Goal: Information Seeking & Learning: Check status

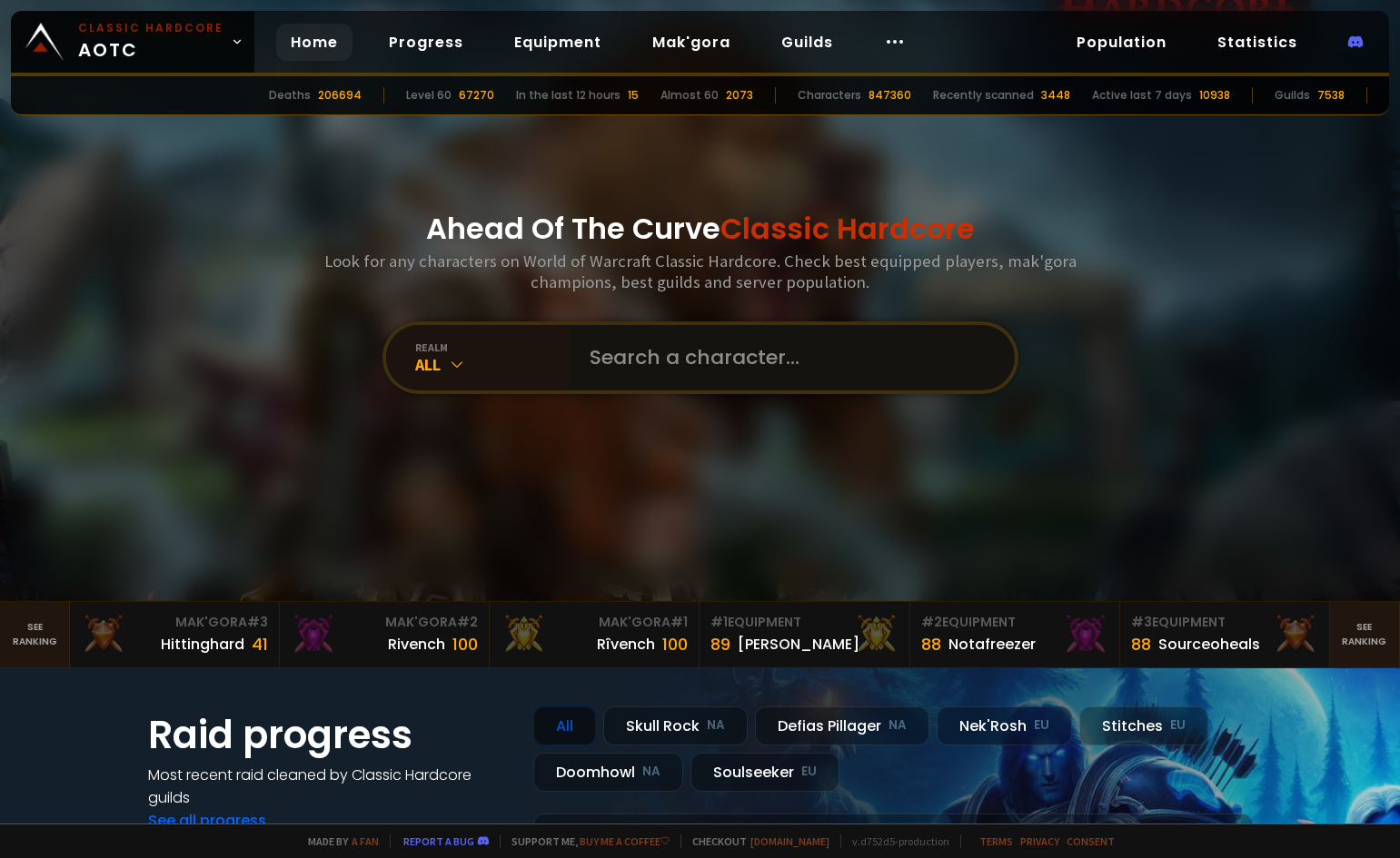
click at [626, 354] on input "text" at bounding box center [785, 358] width 415 height 65
type input "magicxx"
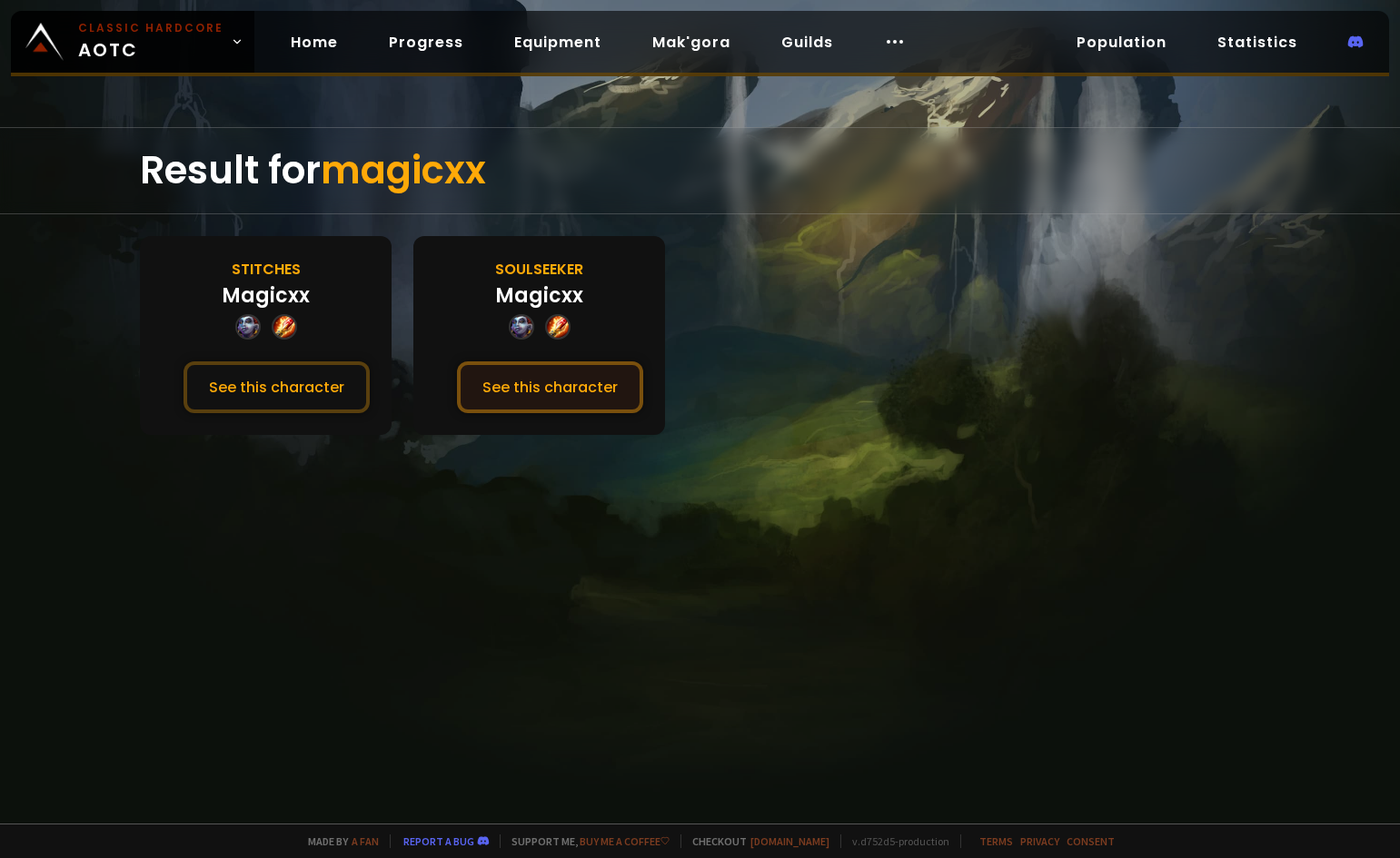
click at [533, 396] on button "See this character" at bounding box center [550, 387] width 186 height 52
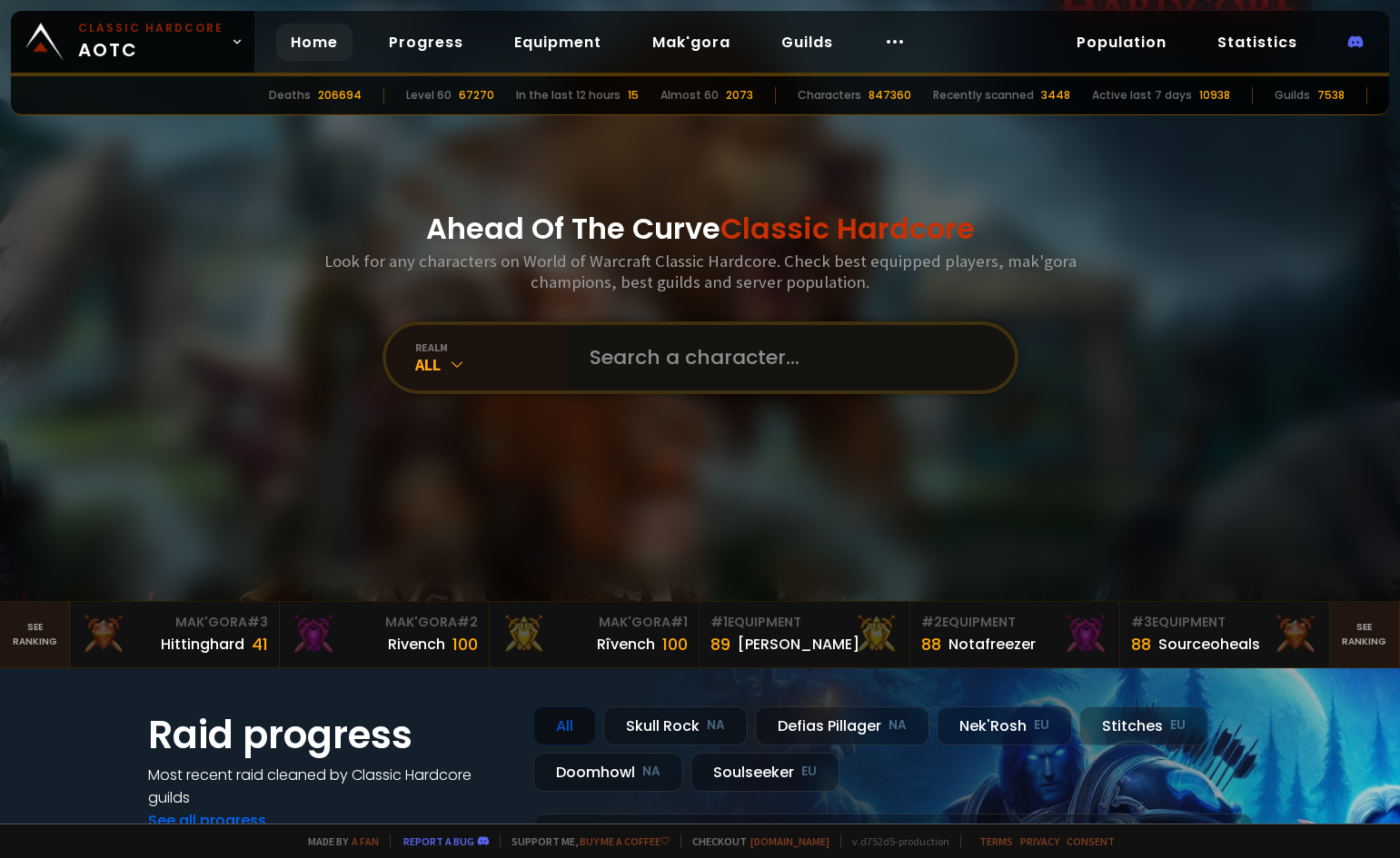
click at [647, 359] on input "text" at bounding box center [785, 358] width 415 height 65
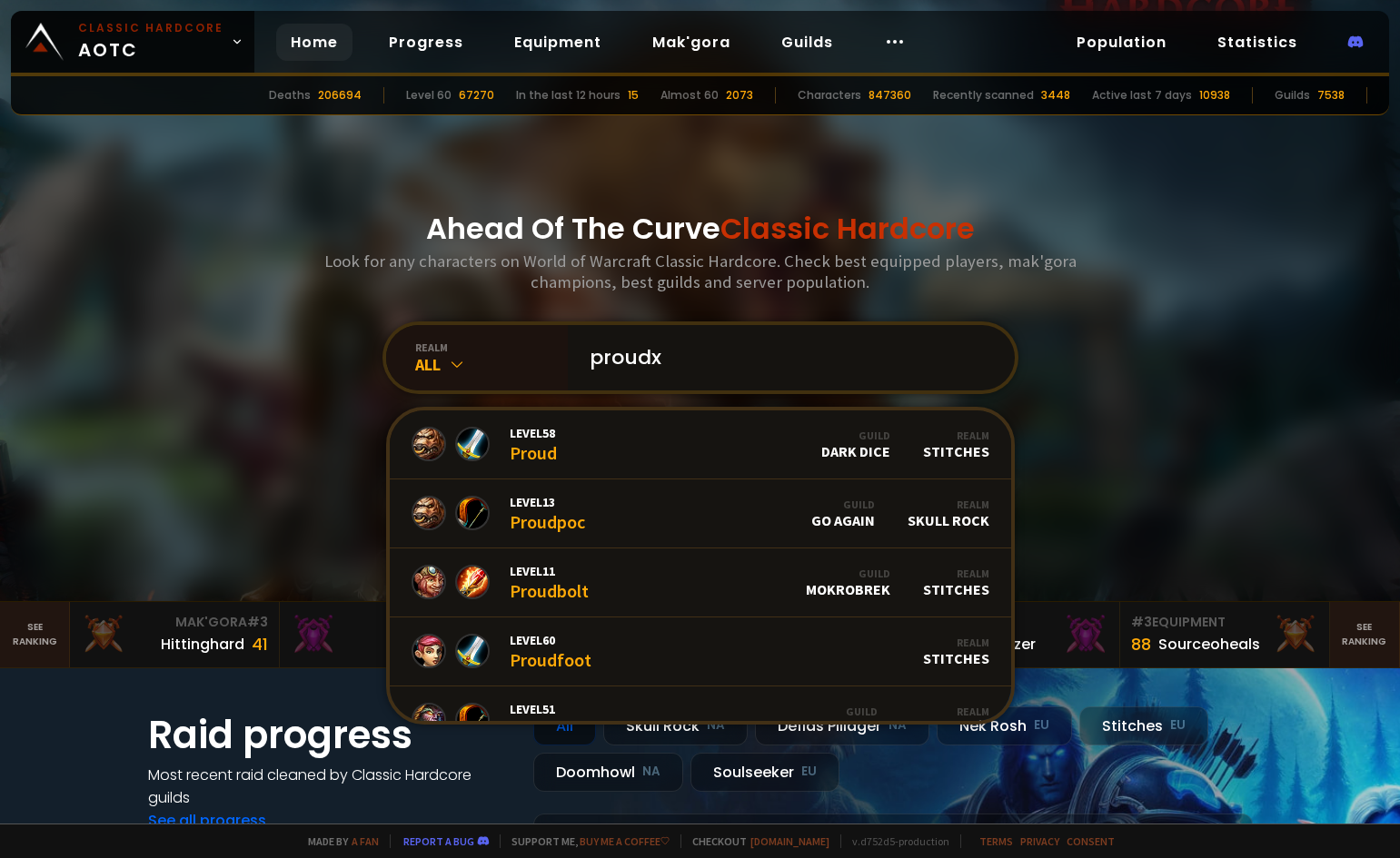
type input "proudxx"
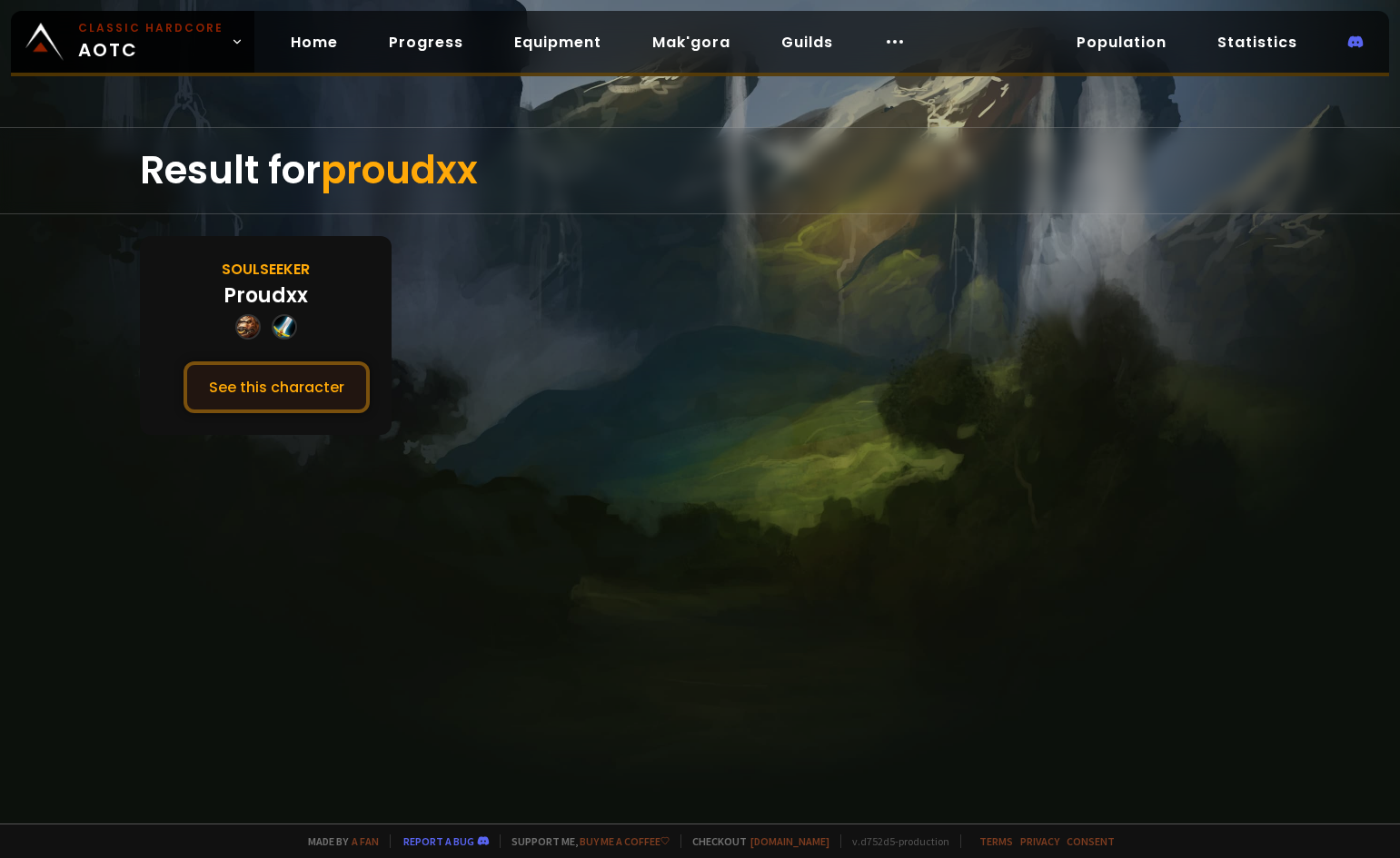
click at [277, 387] on button "See this character" at bounding box center [276, 387] width 186 height 52
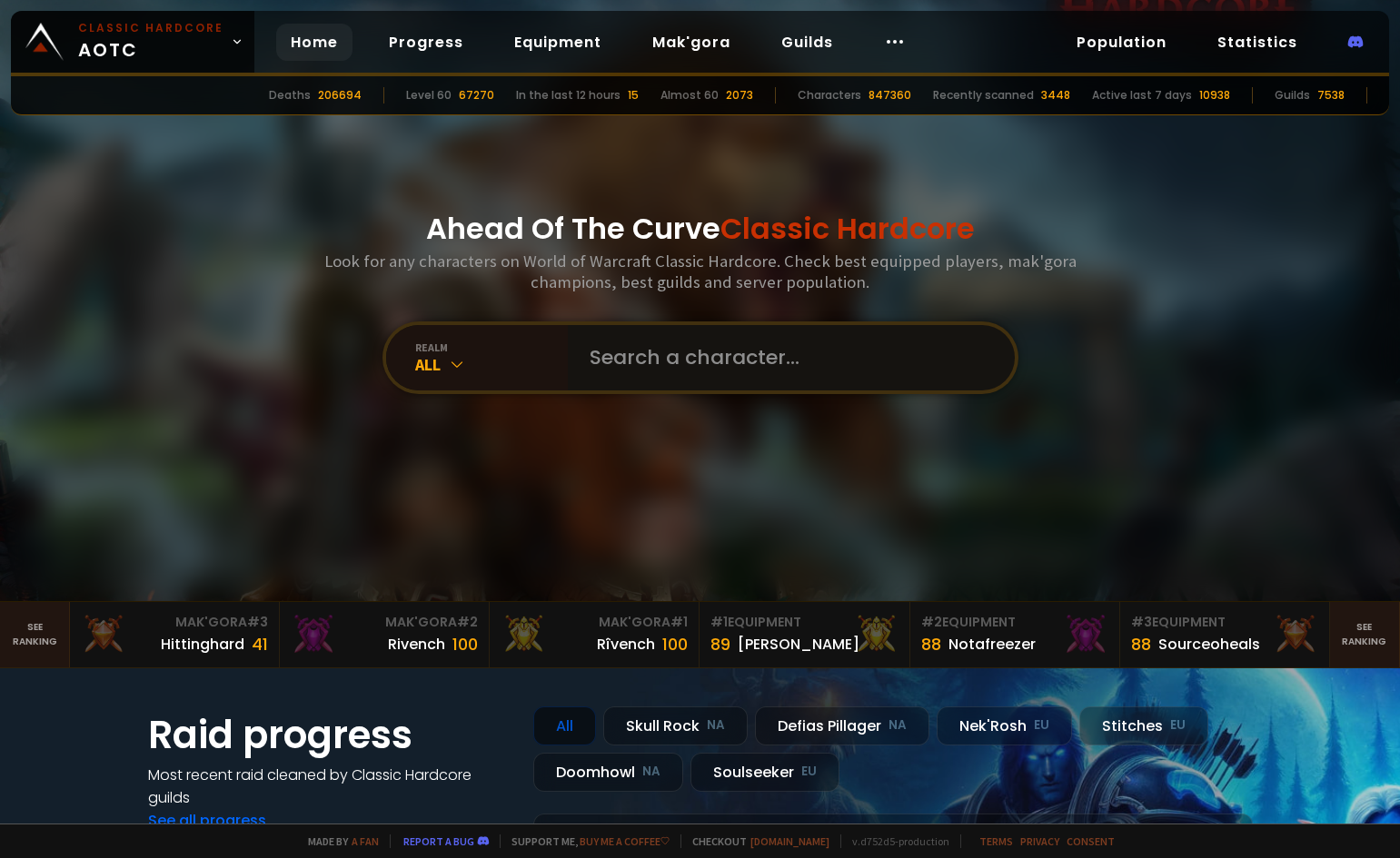
click at [683, 361] on input "text" at bounding box center [785, 358] width 415 height 65
type input "m"
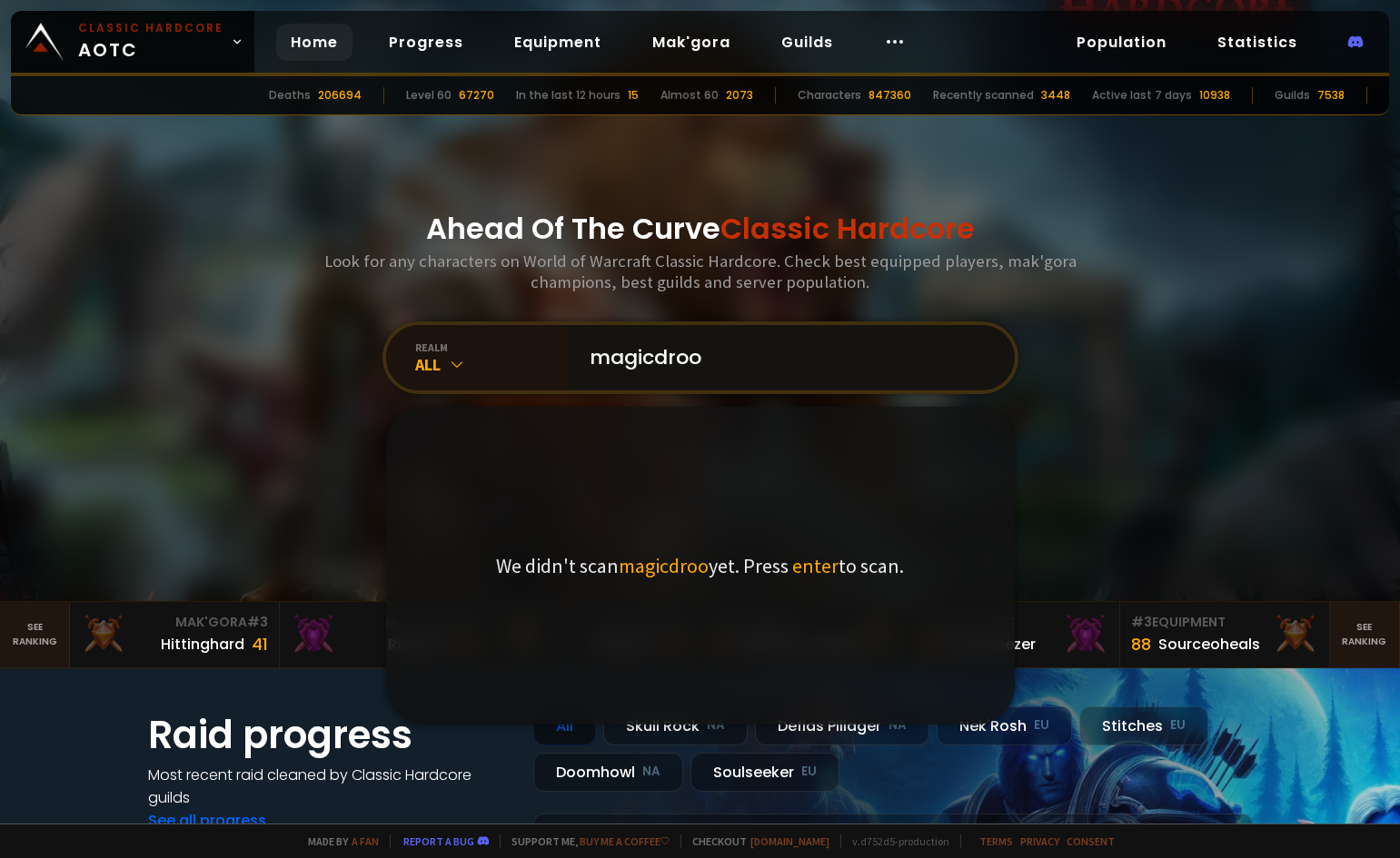
type input "magicdrood"
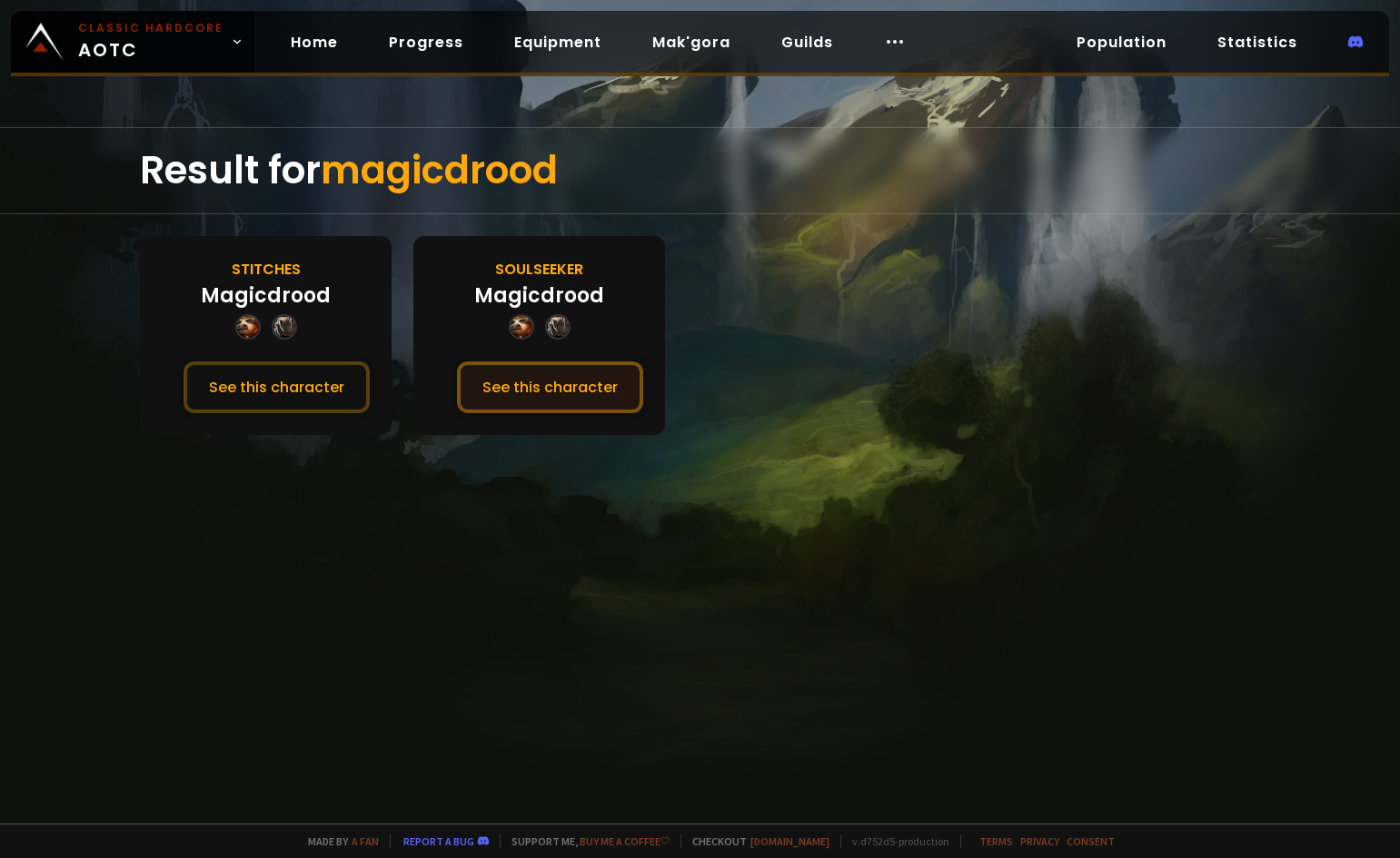
click at [595, 395] on button "See this character" at bounding box center [550, 387] width 186 height 52
